Goal: Information Seeking & Learning: Learn about a topic

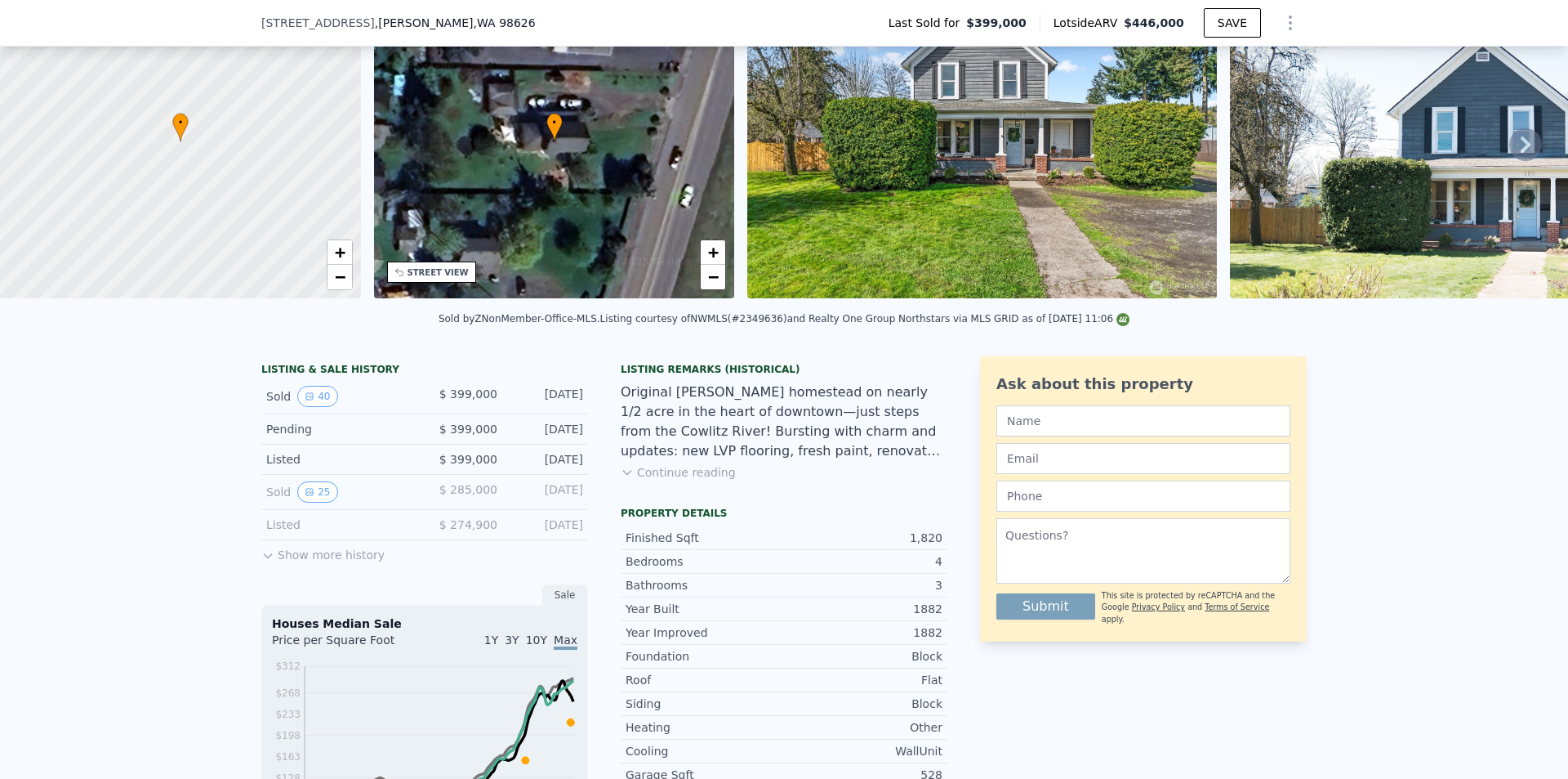
scroll to position [321, 0]
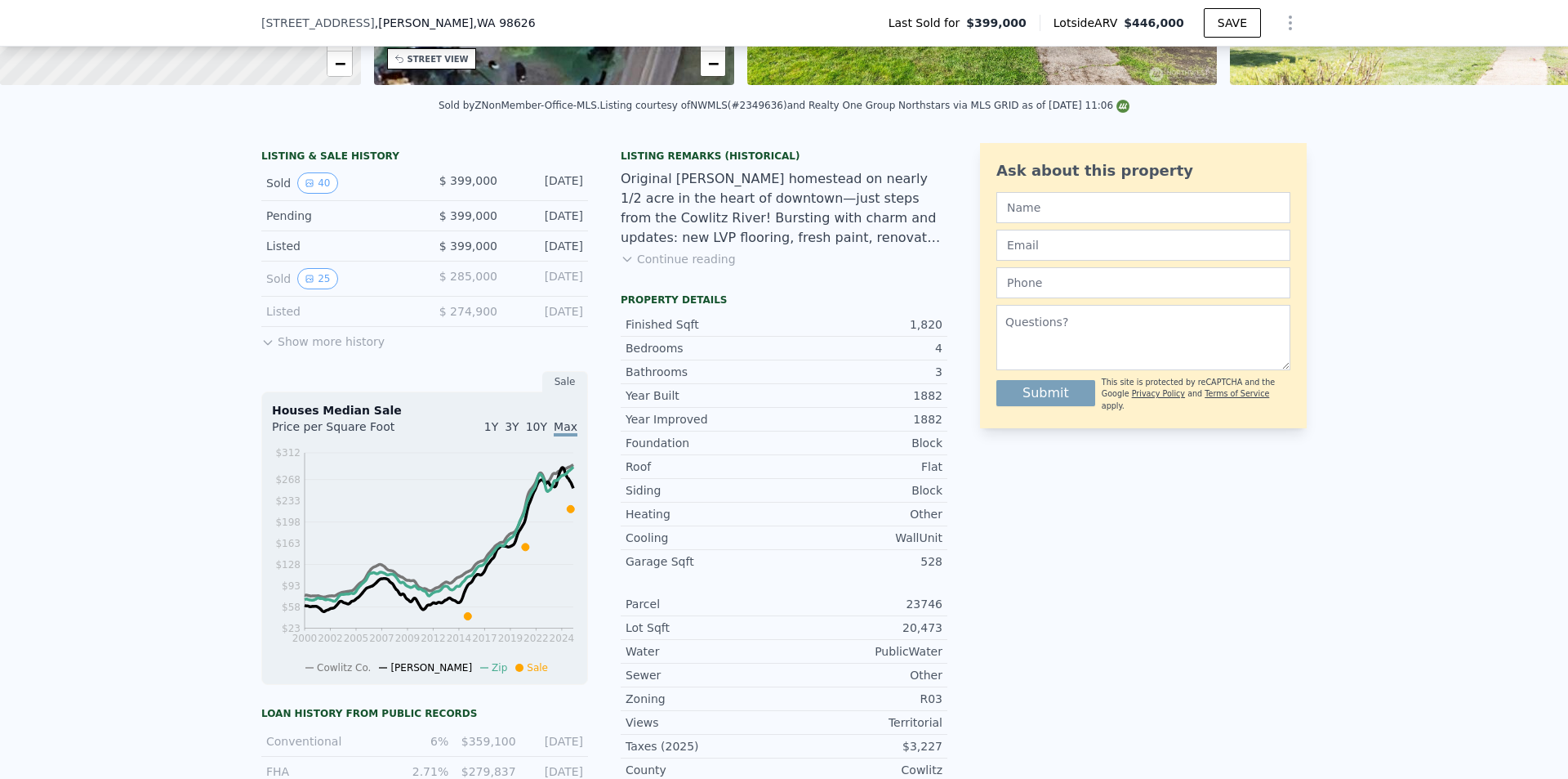
click at [264, 349] on icon at bounding box center [268, 343] width 13 height 13
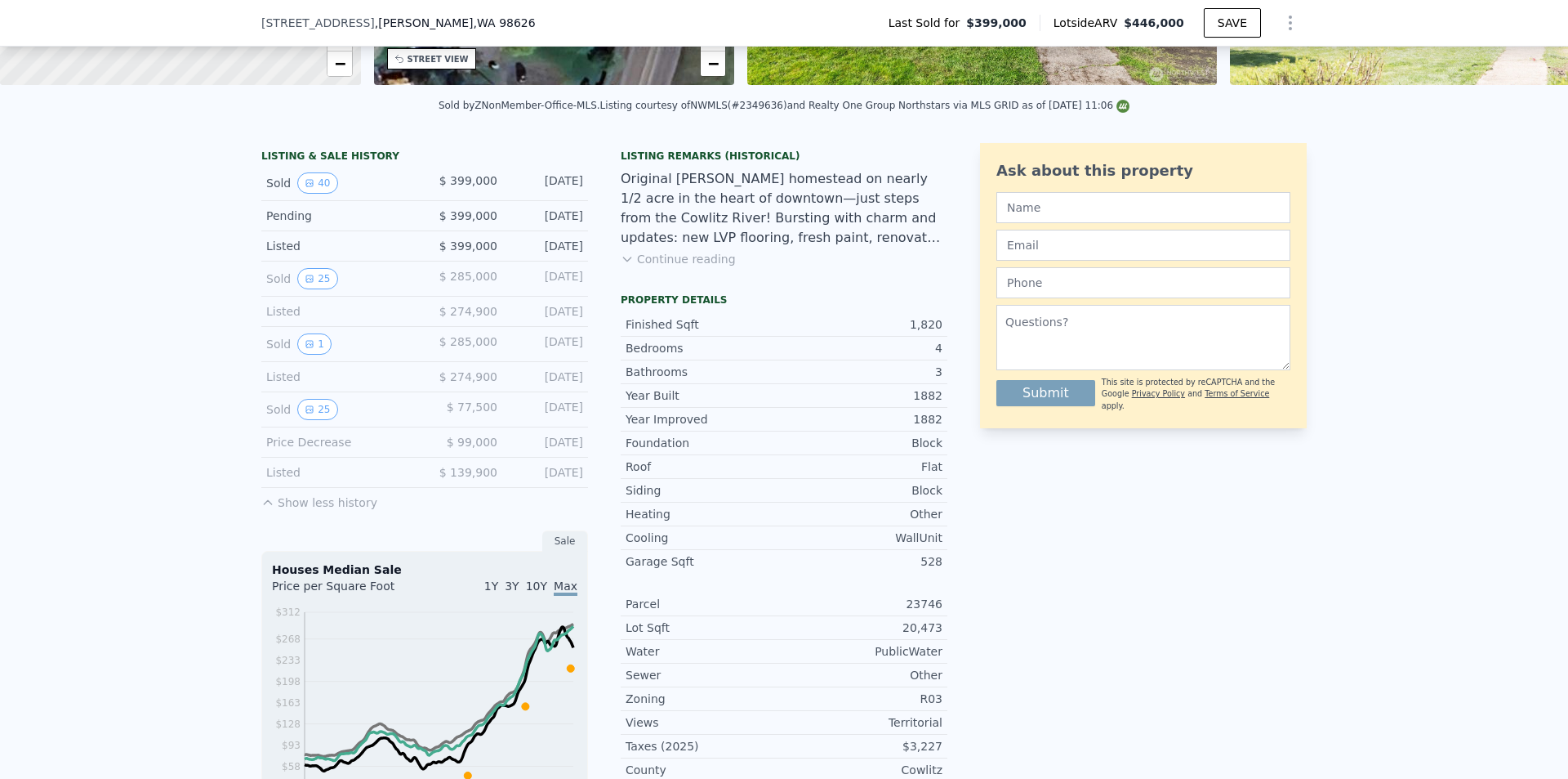
drag, startPoint x: 311, startPoint y: 418, endPoint x: 343, endPoint y: 399, distance: 37.2
click at [343, 399] on div "LISTING & SALE HISTORY Sold 40 $ 399,000 [DATE] Pending $ 399,000 [DATE] Listed…" at bounding box center [425, 330] width 327 height 362
click at [311, 289] on button "25" at bounding box center [317, 279] width 40 height 21
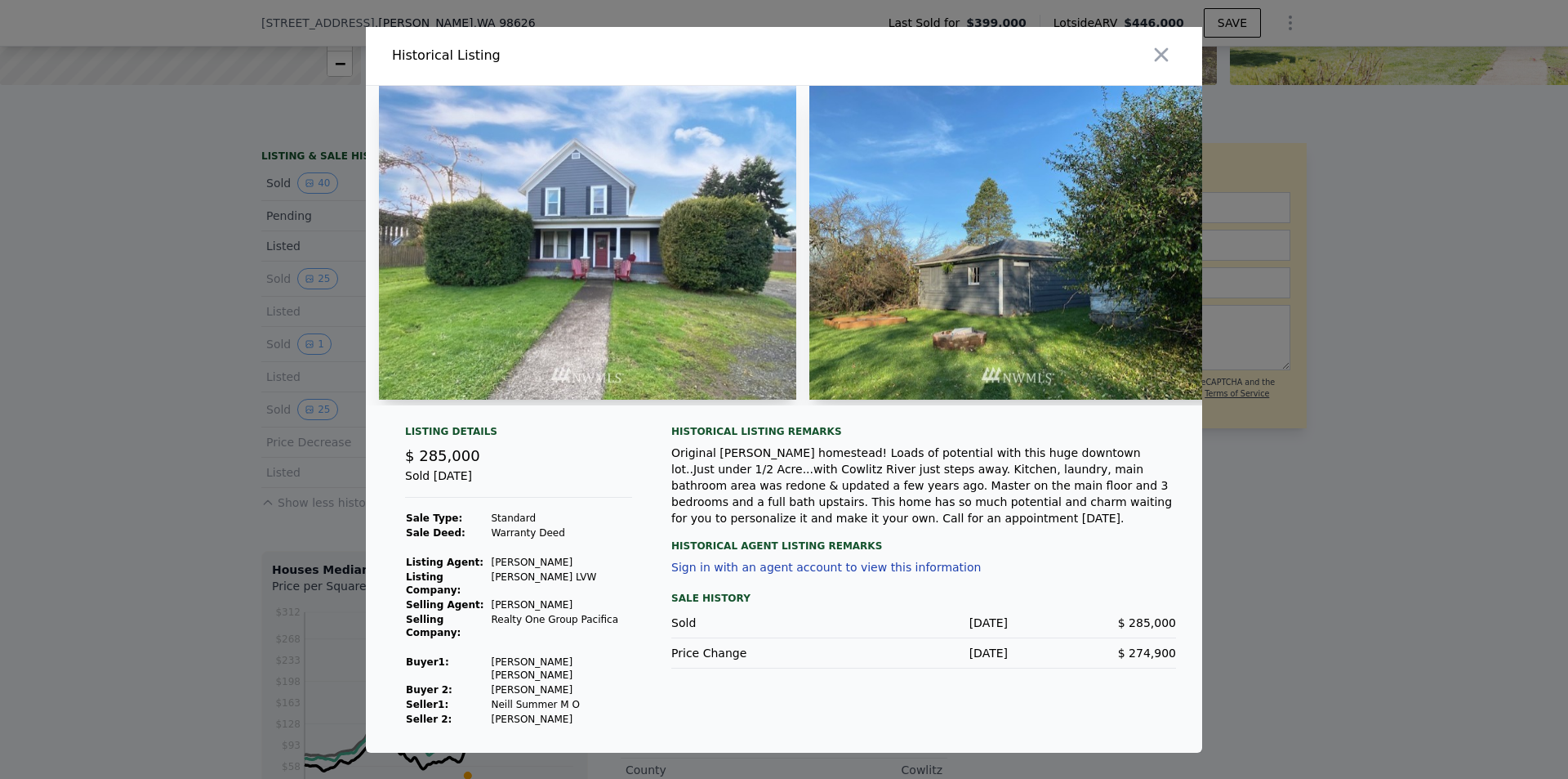
click at [1005, 293] on img at bounding box center [1018, 242] width 417 height 314
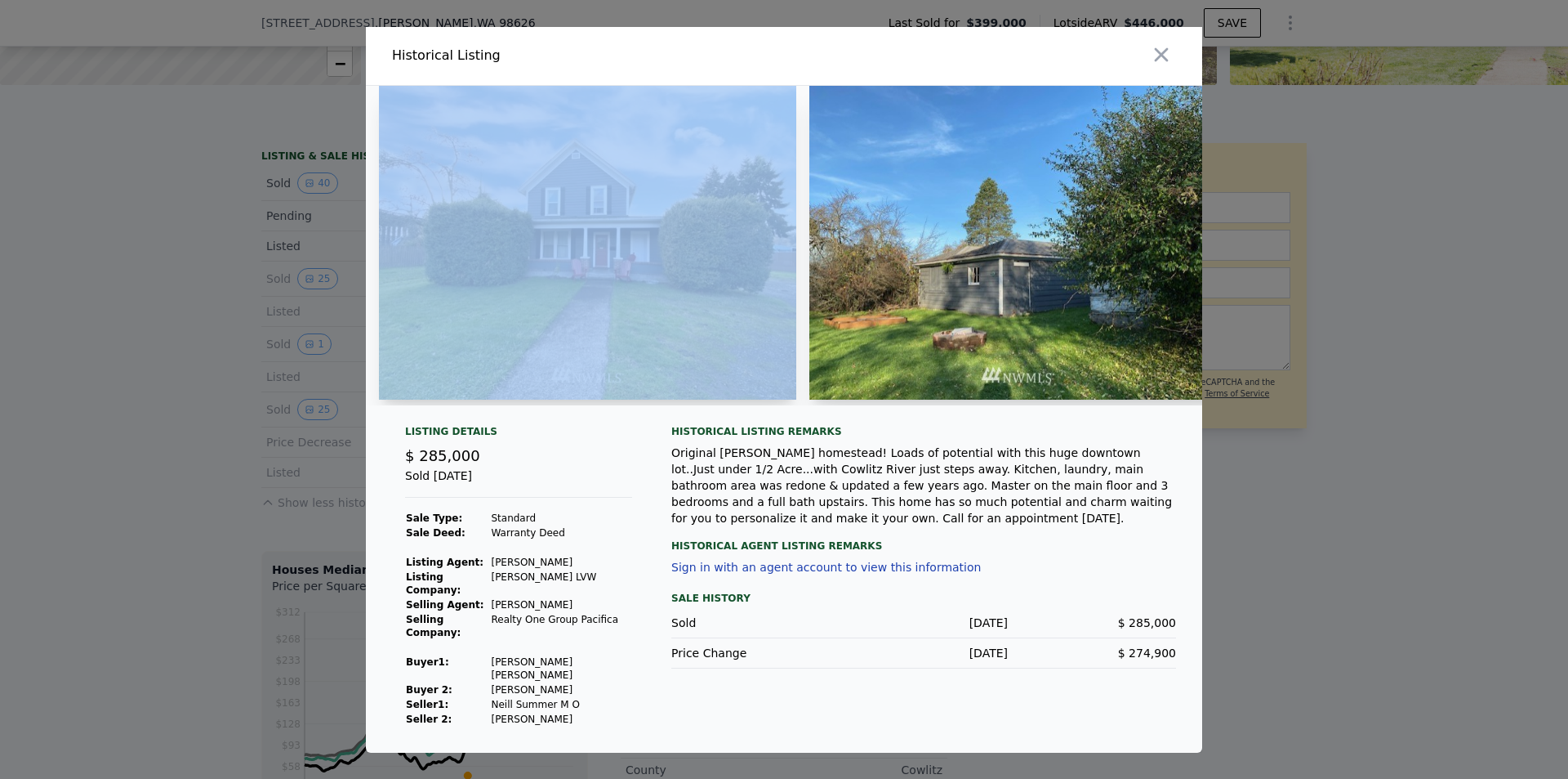
drag, startPoint x: 991, startPoint y: 56, endPoint x: 747, endPoint y: 72, distance: 244.5
click at [747, 72] on div "Historical Listing" at bounding box center [784, 57] width 836 height 59
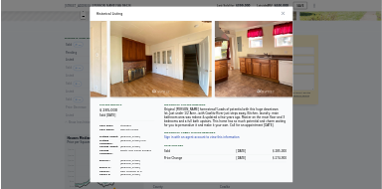
scroll to position [0, 4496]
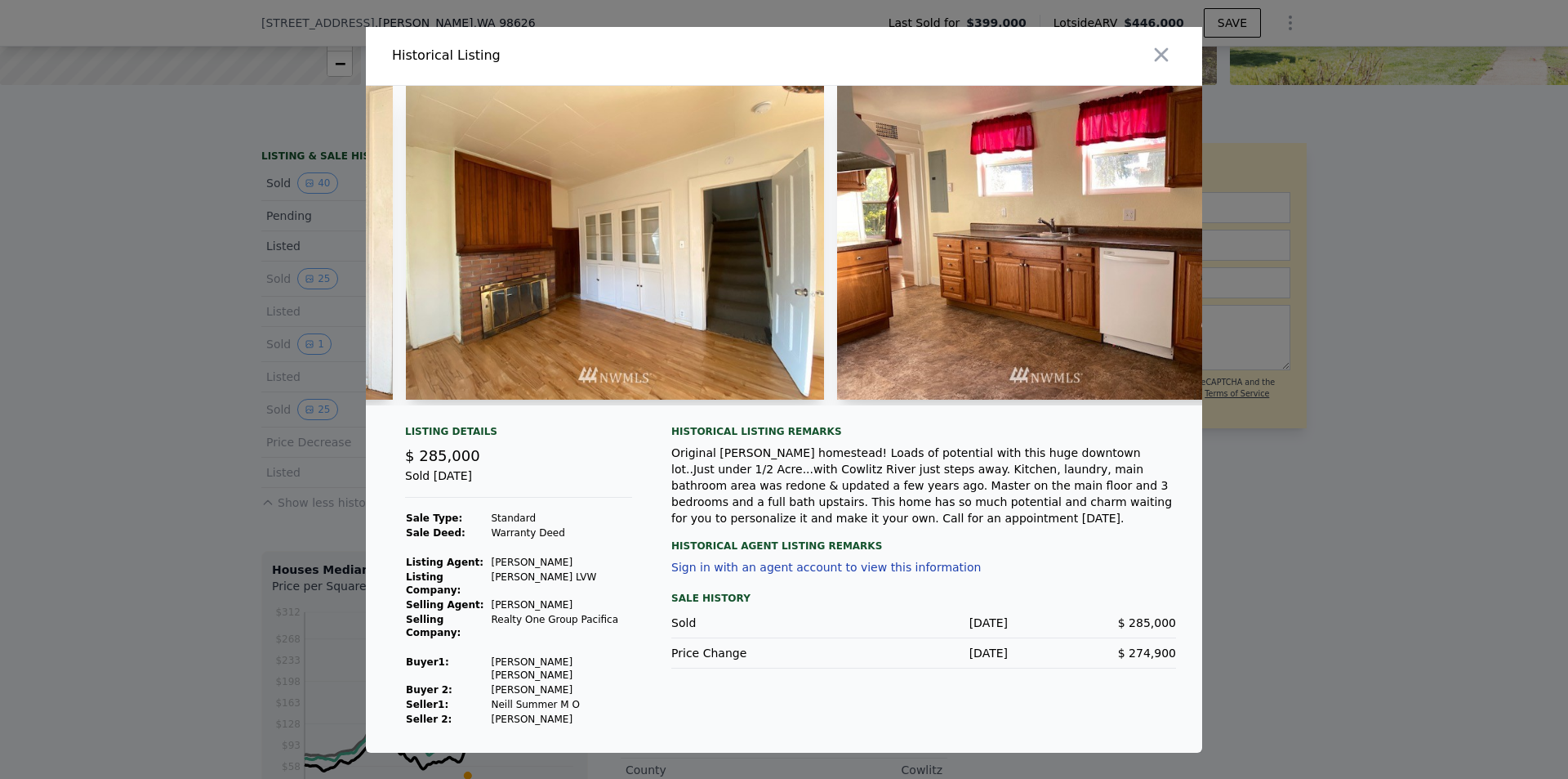
click at [754, 291] on img at bounding box center [614, 242] width 418 height 314
click at [742, 320] on img at bounding box center [614, 242] width 418 height 314
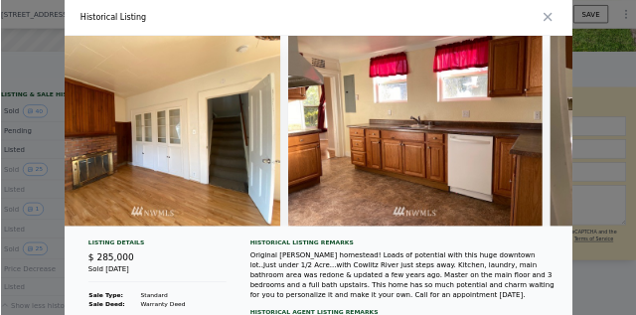
scroll to position [0, 4980]
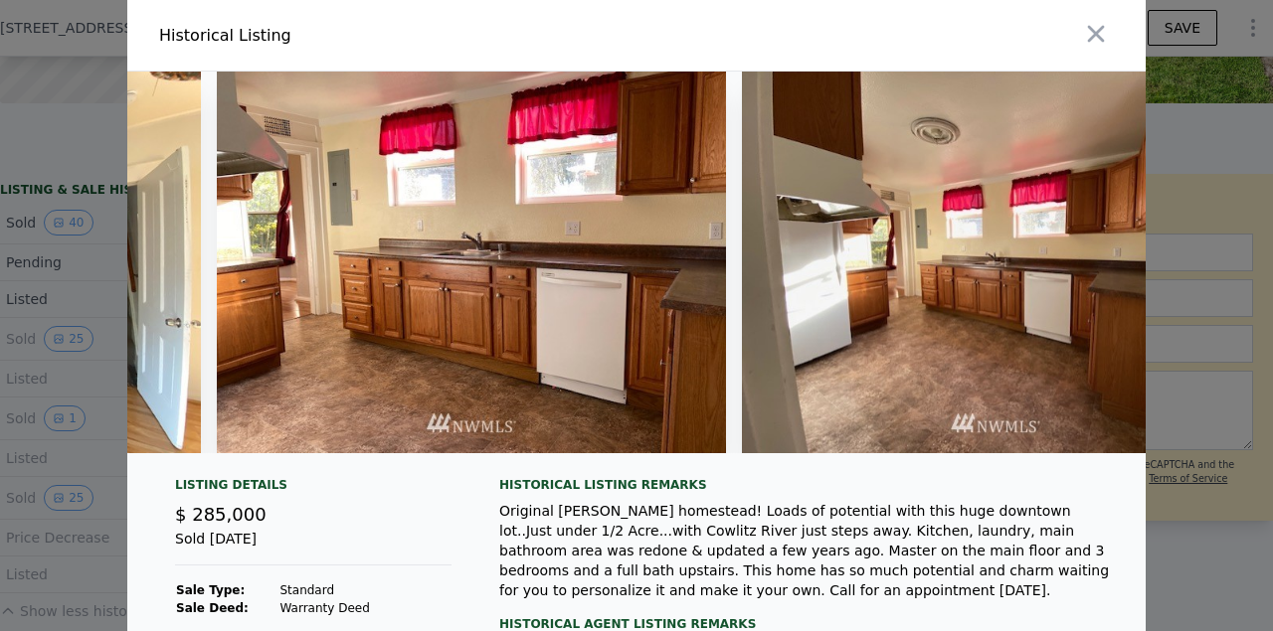
click at [293, 312] on img at bounding box center [471, 263] width 509 height 382
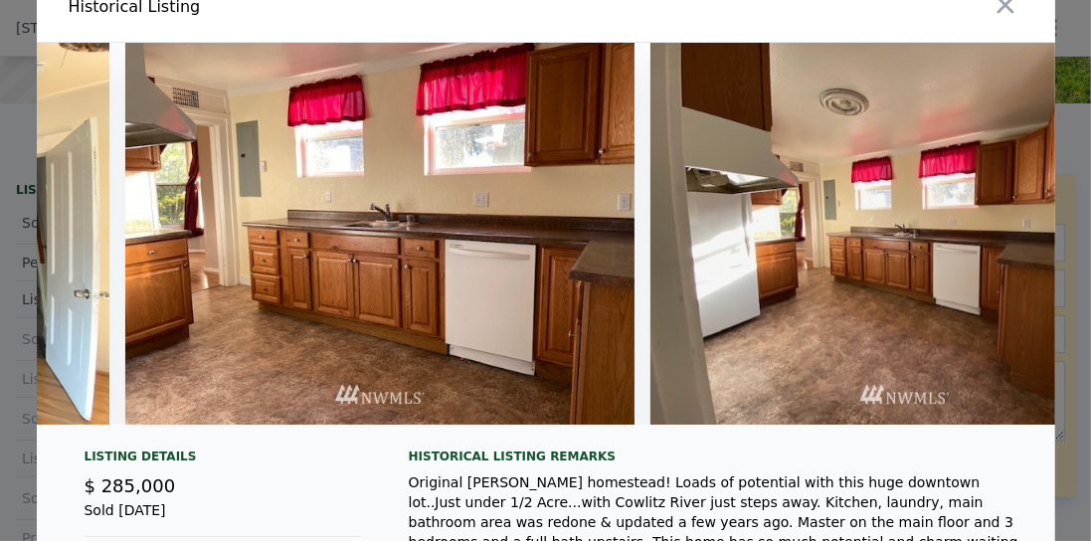
scroll to position [0, 0]
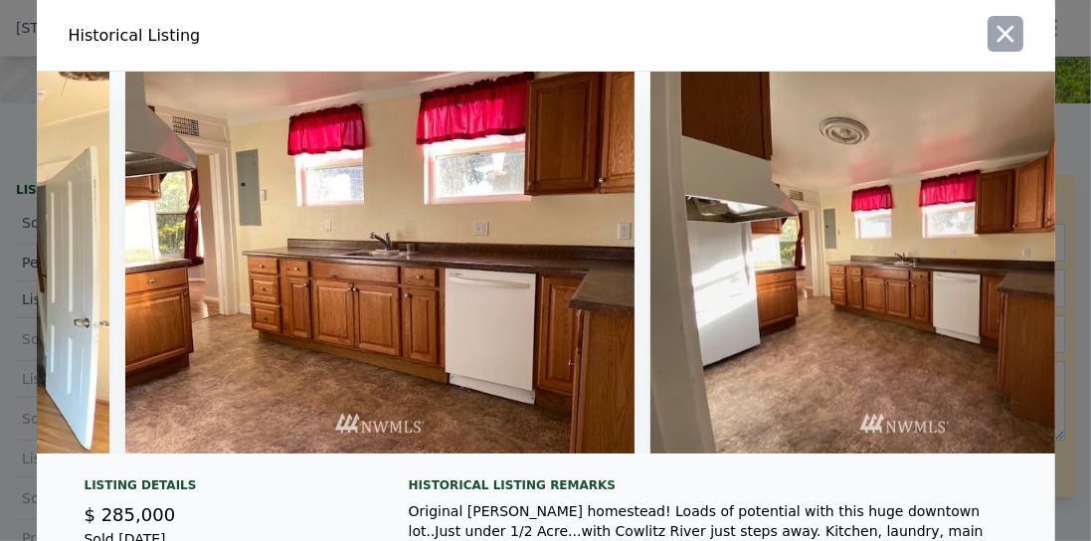
click at [1003, 34] on icon "button" at bounding box center [1005, 34] width 28 height 28
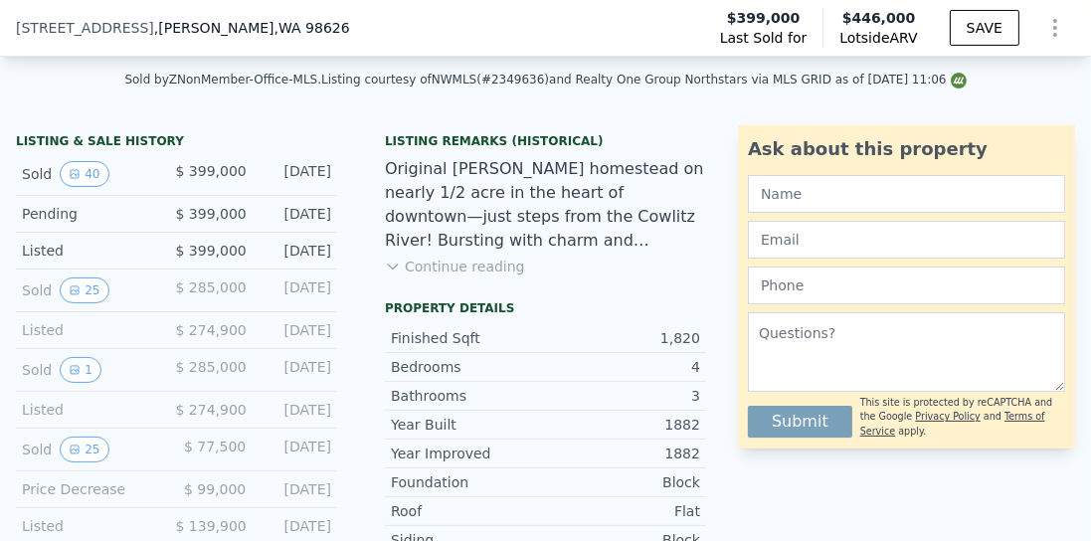
scroll to position [504, 0]
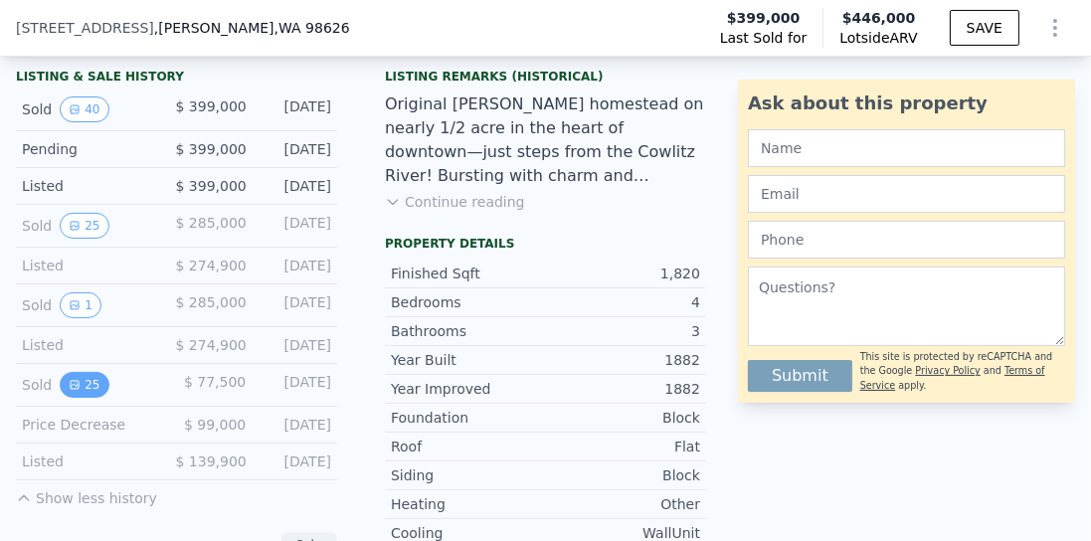
click at [85, 395] on button "25" at bounding box center [84, 385] width 49 height 26
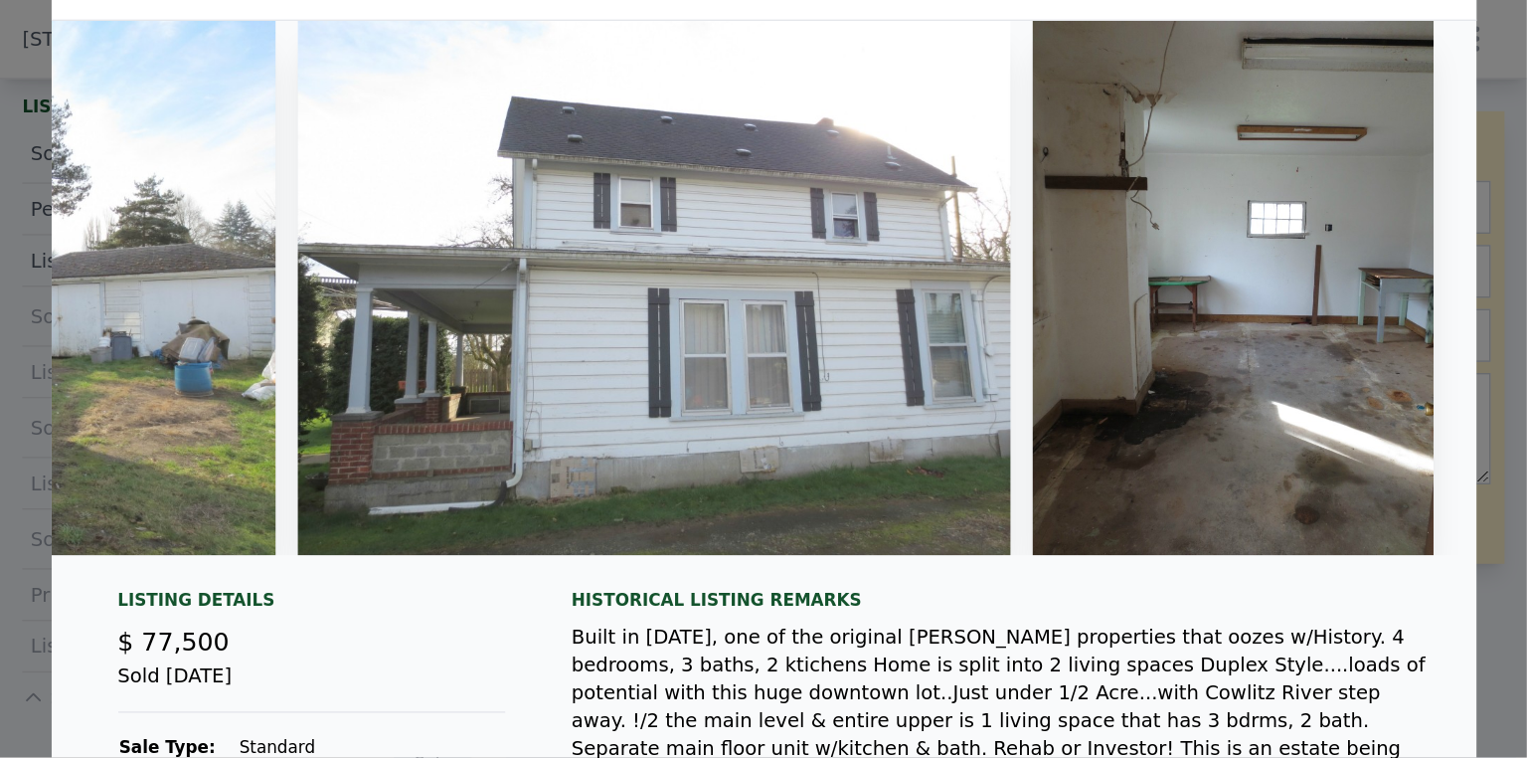
scroll to position [113, 0]
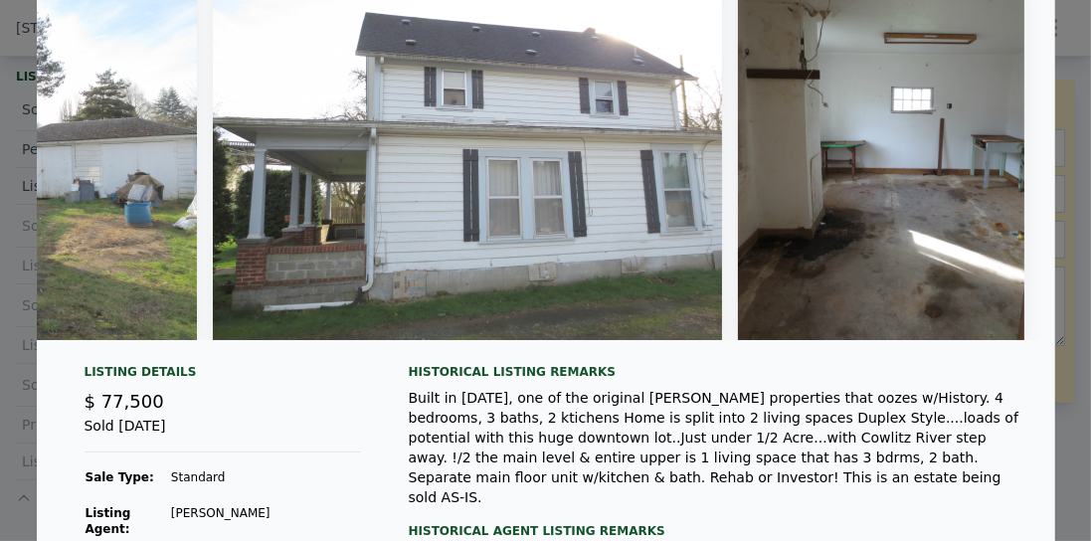
click at [834, 449] on div "Built in [DATE], one of the original [PERSON_NAME] properties that oozes w/Hist…" at bounding box center [716, 447] width 615 height 119
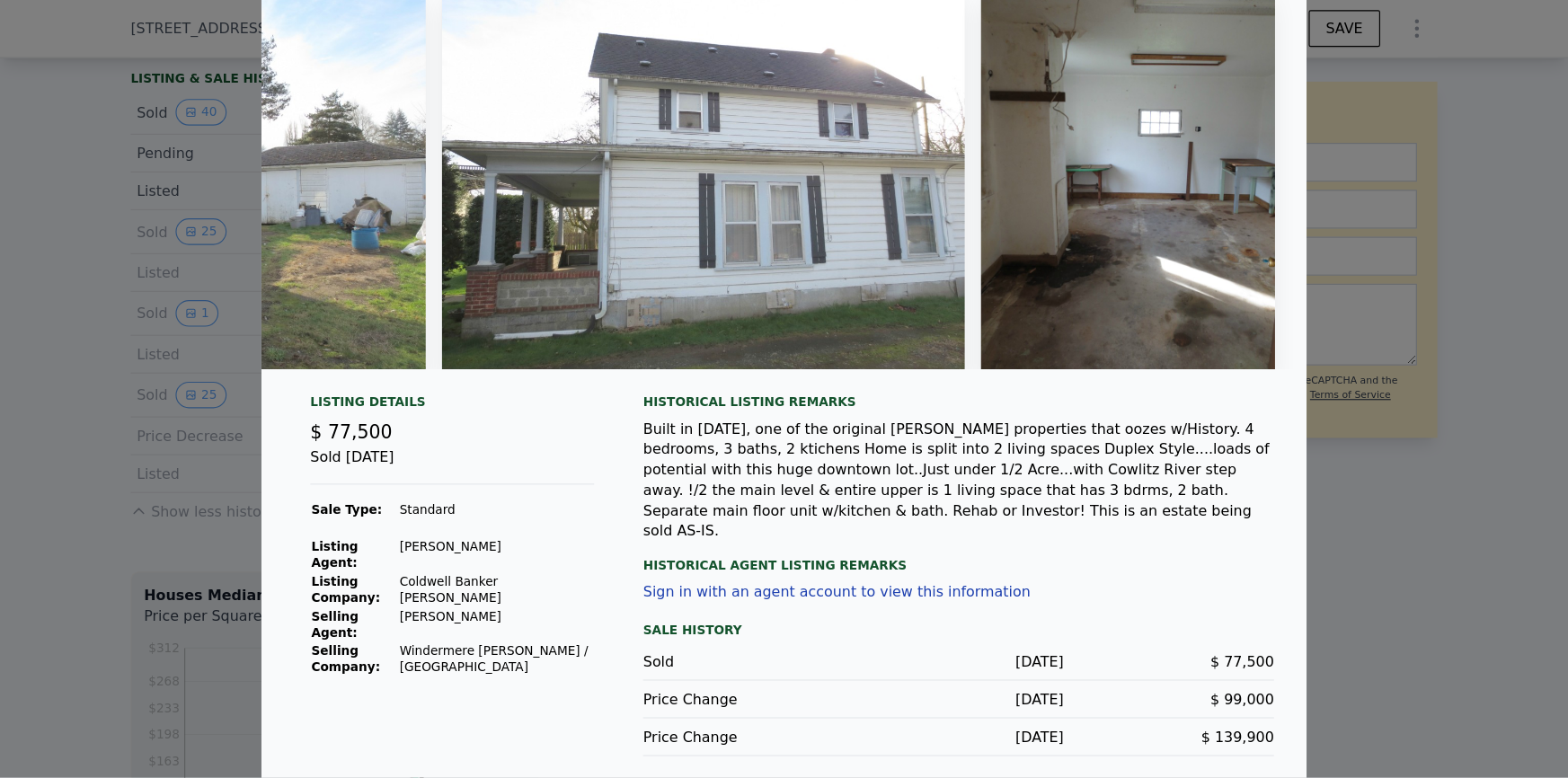
scroll to position [0, 9845]
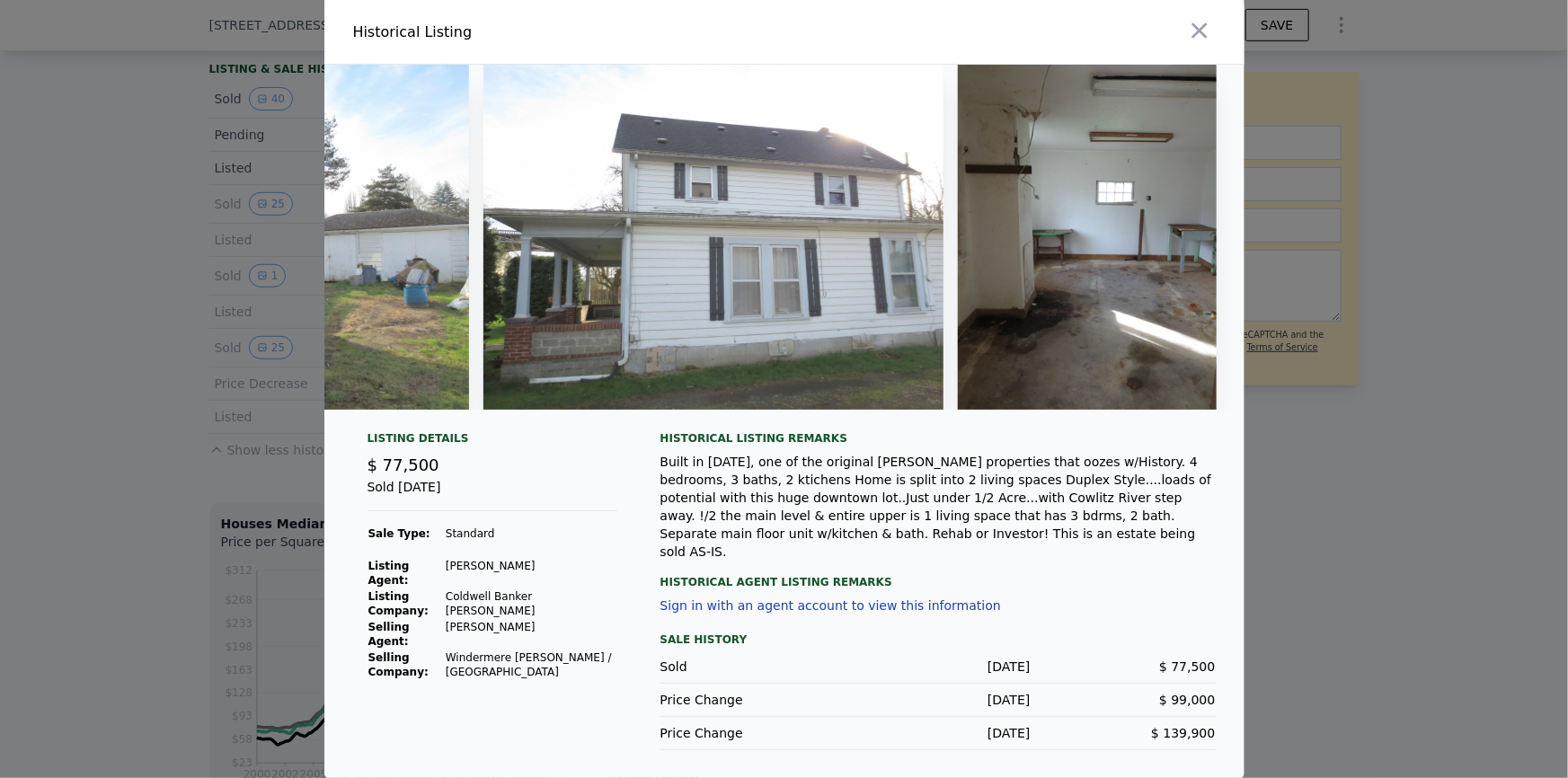
click at [1204, 42] on icon "button" at bounding box center [1200, 31] width 25 height 25
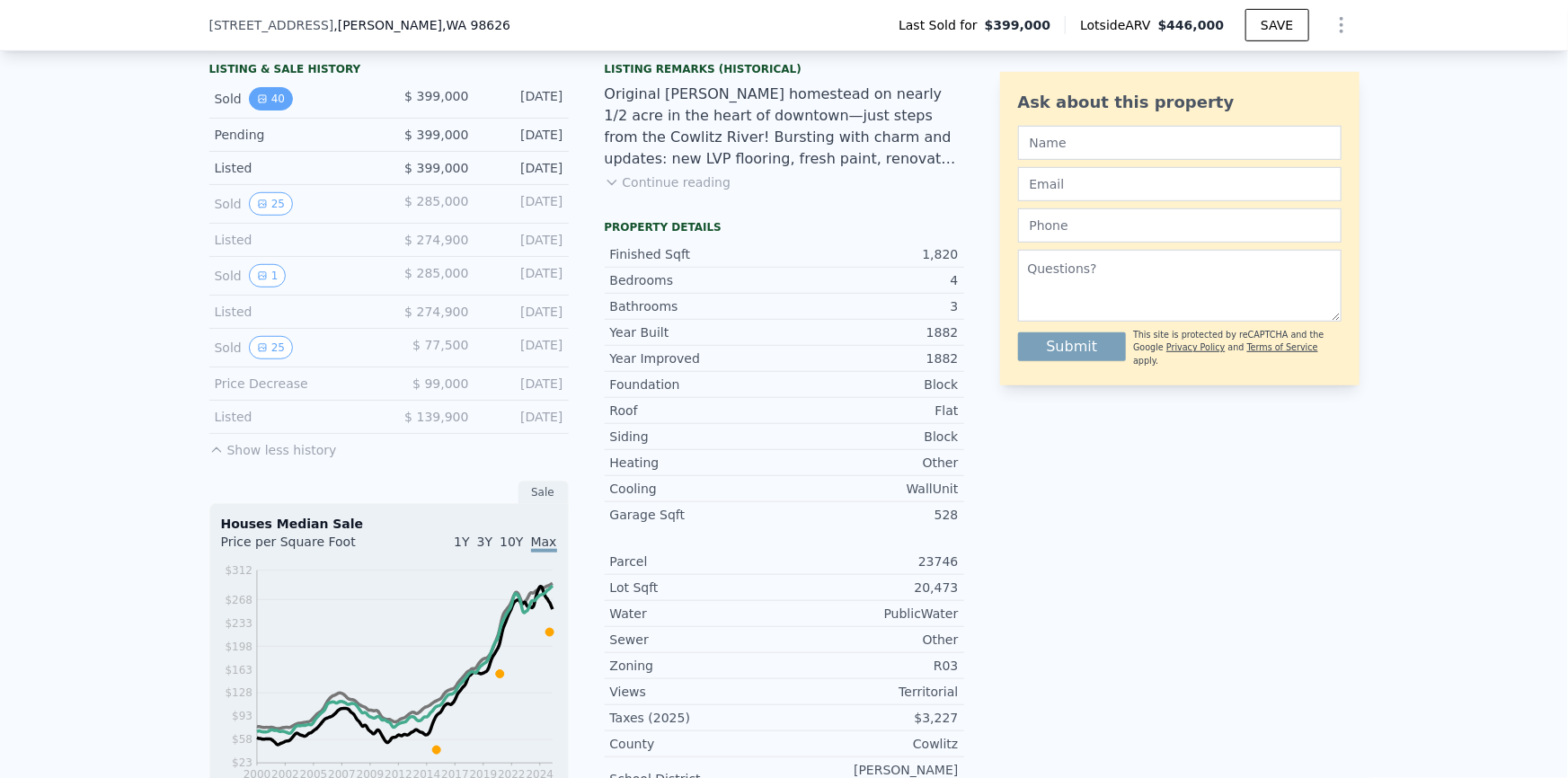
click at [268, 100] on button "40" at bounding box center [270, 98] width 44 height 23
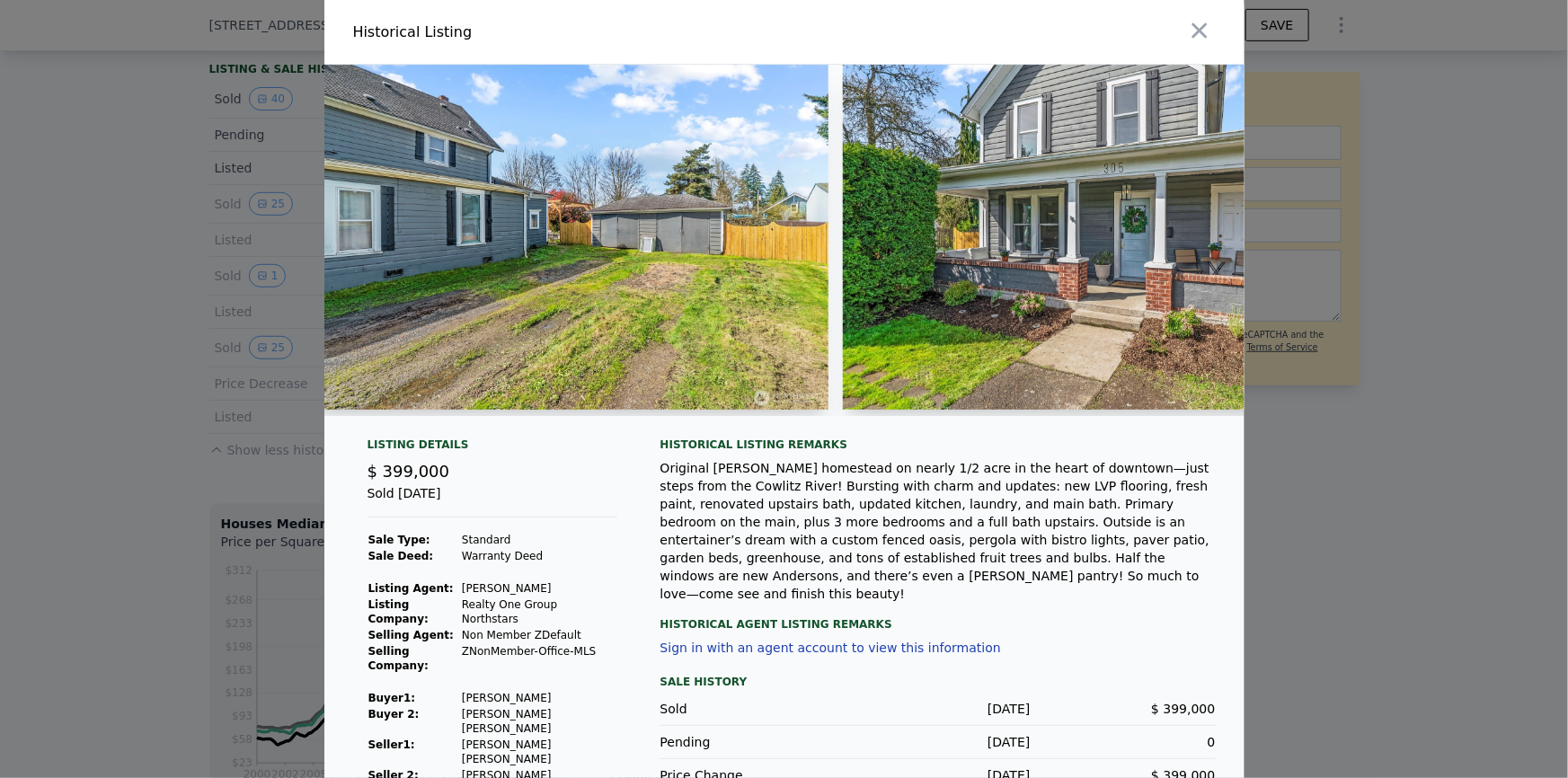
scroll to position [0, 2620]
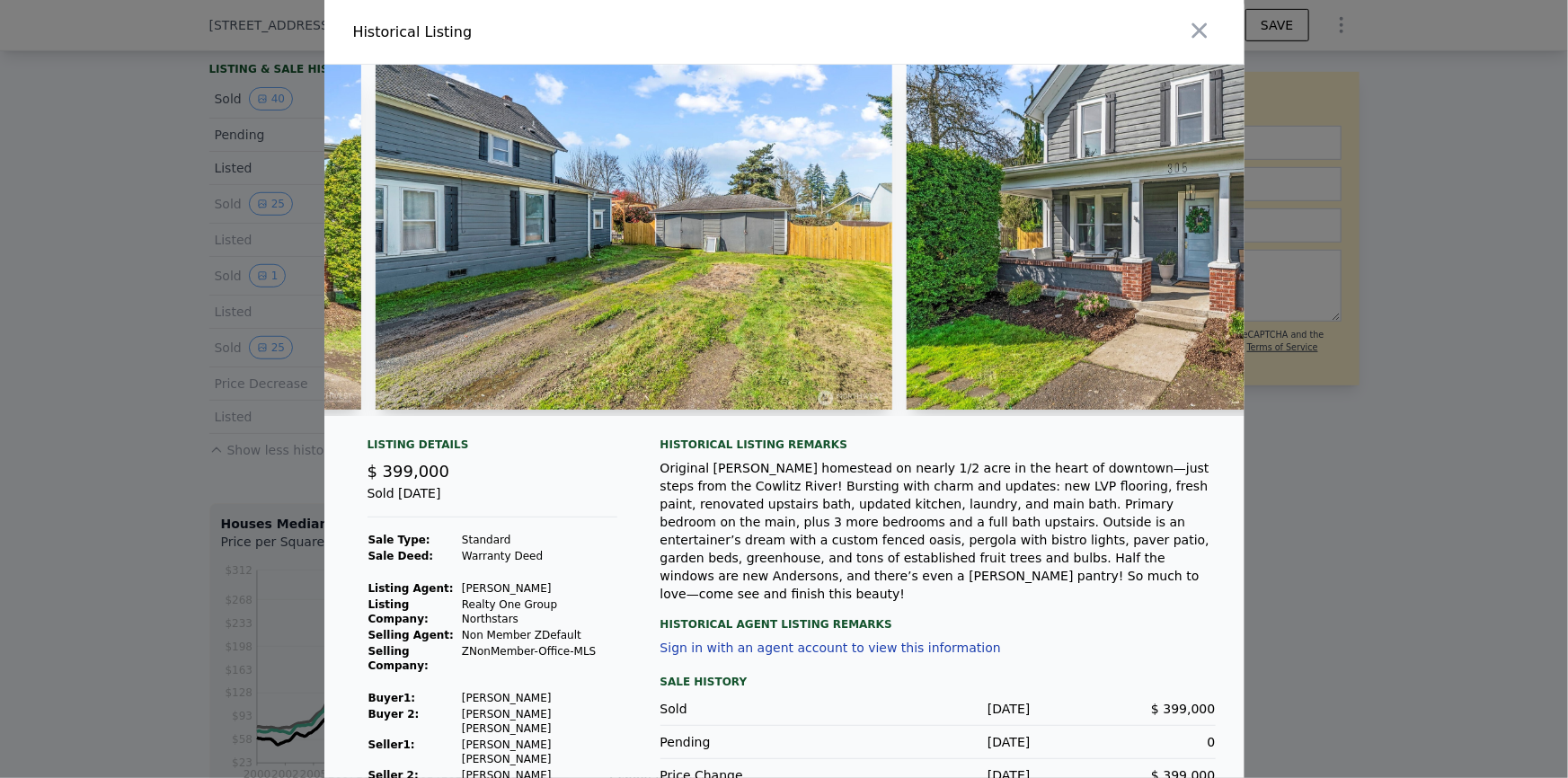
click at [1188, 30] on icon "button" at bounding box center [1200, 31] width 25 height 25
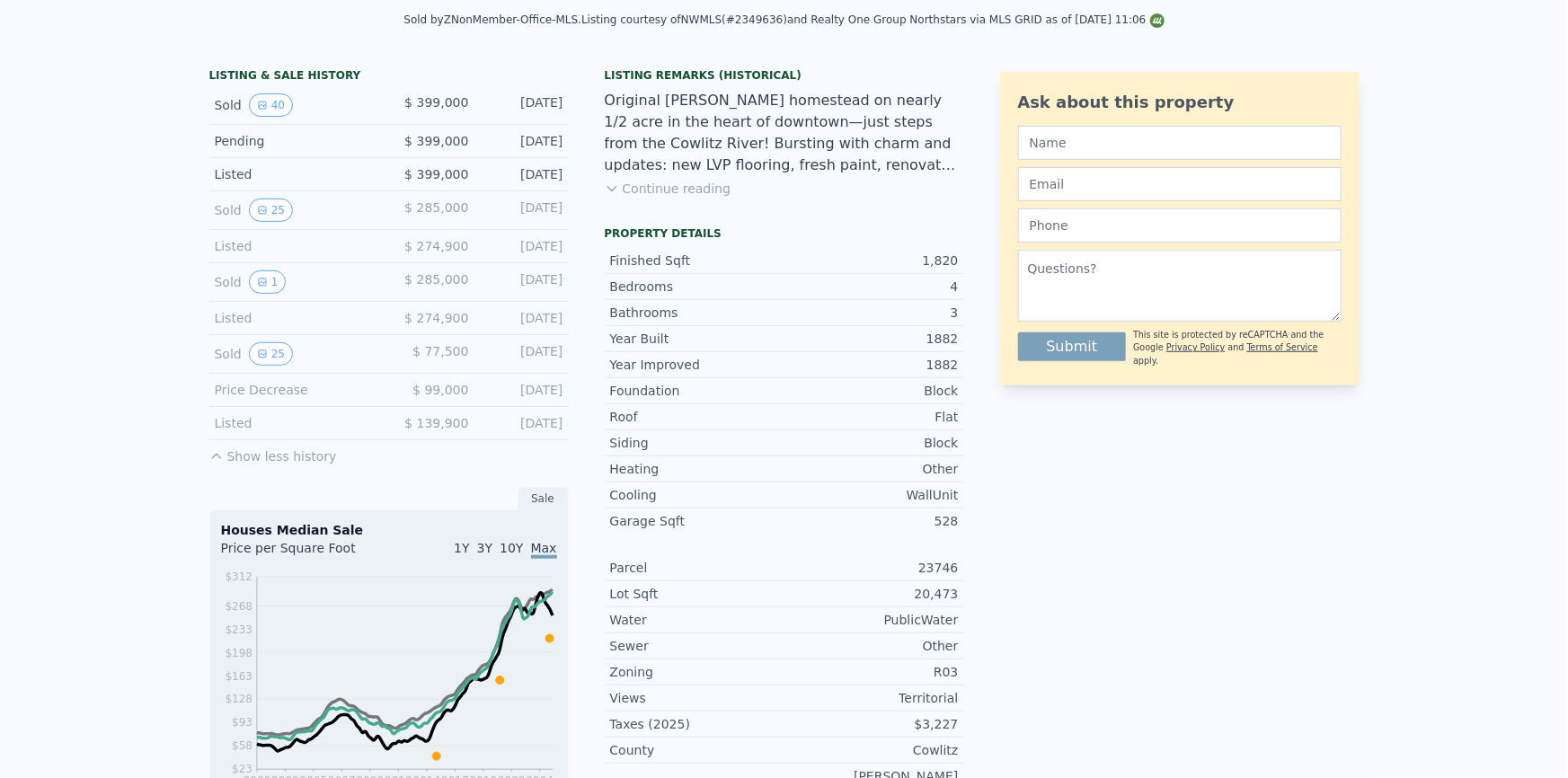
scroll to position [0, 0]
